Goal: Task Accomplishment & Management: Manage account settings

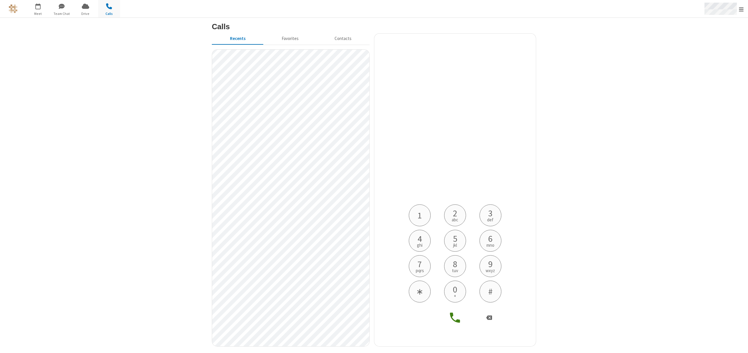
click at [740, 10] on span "Open menu" at bounding box center [741, 9] width 5 height 6
click at [705, 174] on div "Sign out" at bounding box center [707, 171] width 82 height 15
click at [741, 11] on span "Open menu" at bounding box center [741, 9] width 5 height 6
click at [683, 169] on div "Sign out" at bounding box center [707, 171] width 82 height 15
click at [39, 2] on span "button" at bounding box center [38, 6] width 22 height 10
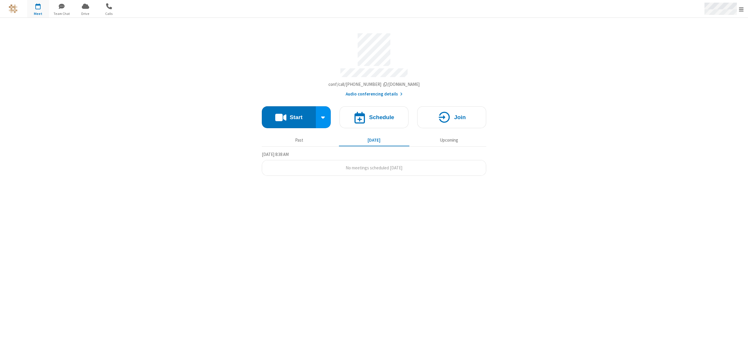
click at [743, 8] on span "Open menu" at bounding box center [741, 9] width 5 height 6
click at [696, 173] on div "Sign out" at bounding box center [707, 171] width 82 height 15
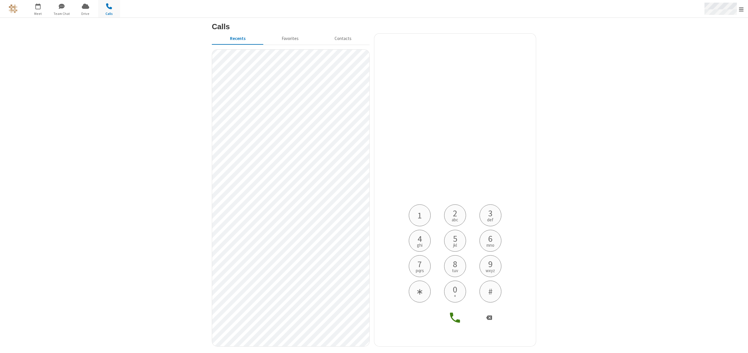
click at [741, 6] on span "Open menu" at bounding box center [741, 9] width 5 height 6
click at [696, 168] on div "Sign out" at bounding box center [707, 171] width 82 height 15
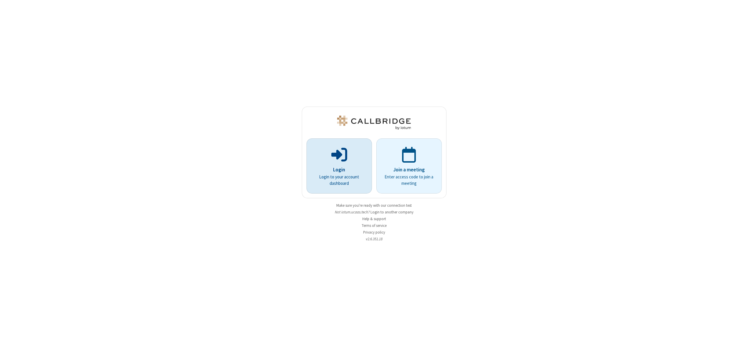
click at [339, 163] on span at bounding box center [339, 154] width 16 height 18
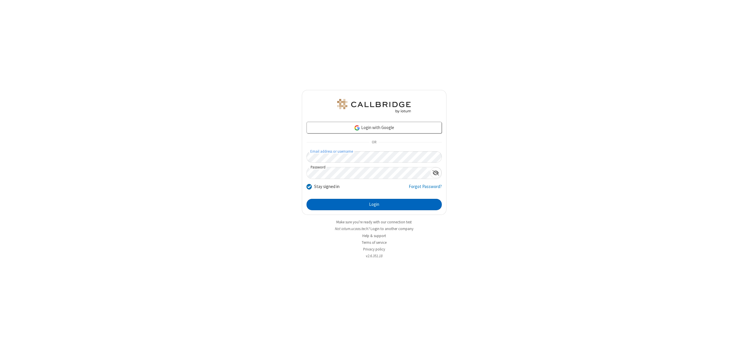
click at [365, 204] on button "Login" at bounding box center [373, 205] width 135 height 12
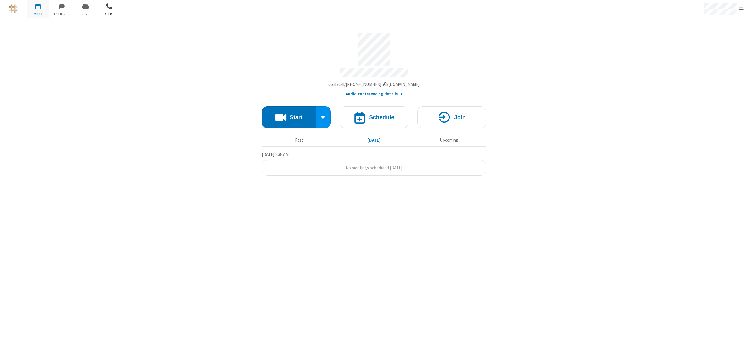
click at [112, 6] on span "button" at bounding box center [109, 6] width 22 height 10
